Goal: Navigation & Orientation: Understand site structure

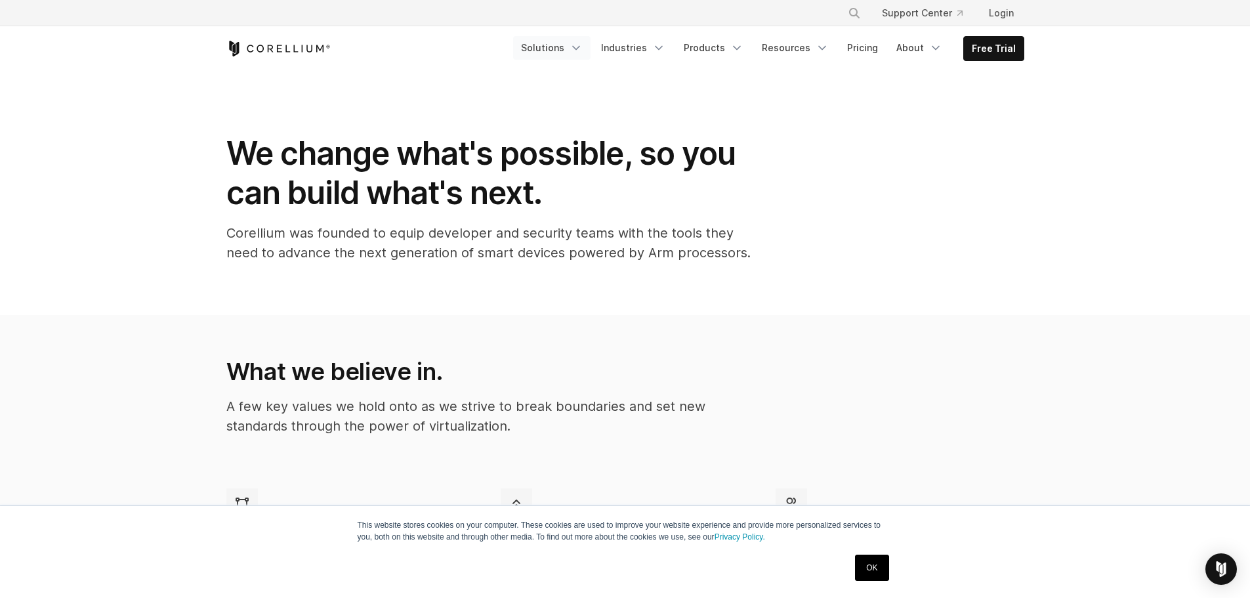
click at [563, 44] on link "Solutions" at bounding box center [551, 48] width 77 height 24
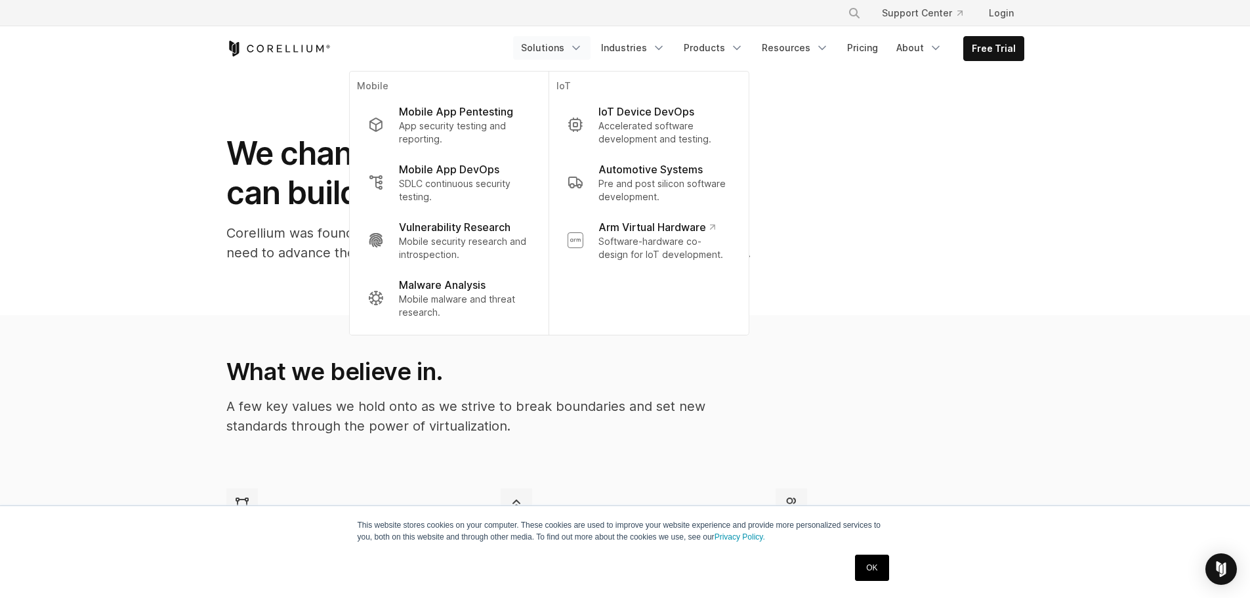
click at [122, 326] on section "What we believe in. A few key values we hold onto as we strive to break boundar…" at bounding box center [625, 528] width 1250 height 427
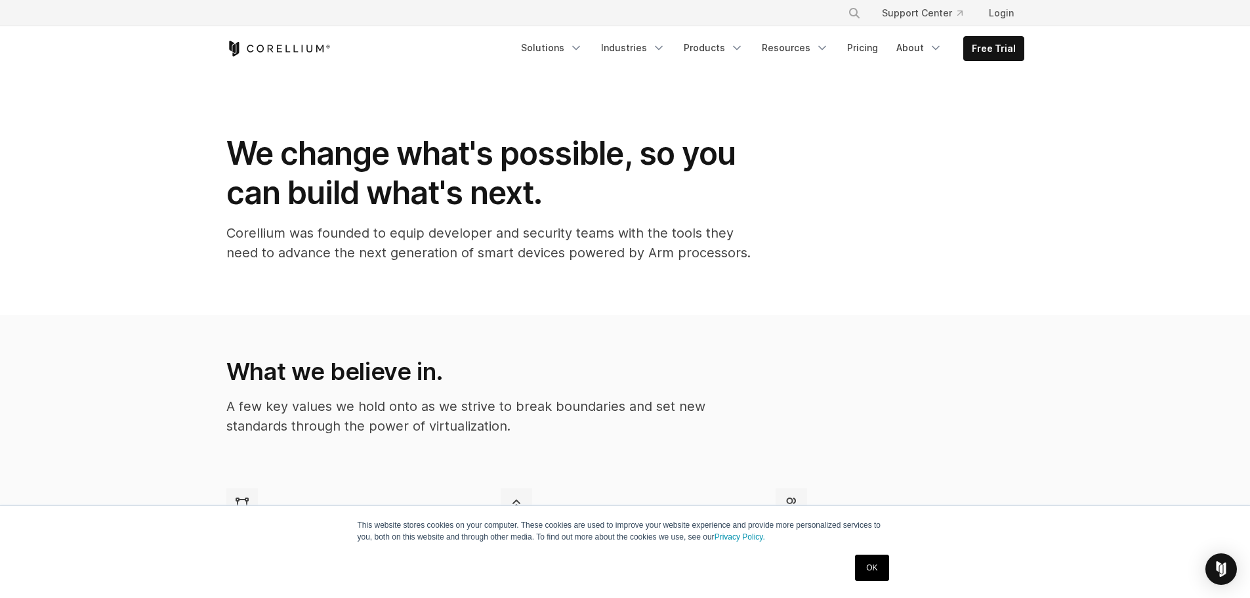
click at [257, 43] on icon "Corellium Home" at bounding box center [278, 49] width 104 height 16
